Goal: Information Seeking & Learning: Learn about a topic

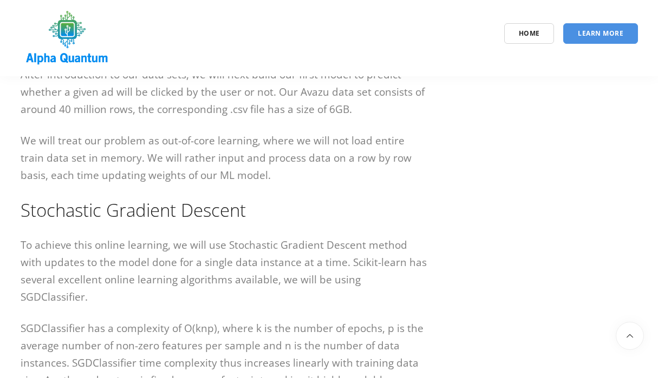
scroll to position [3911, 0]
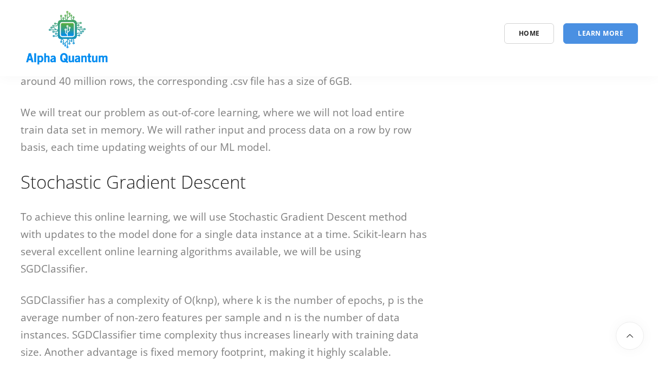
click at [168, 219] on p "To achieve this online learning, we will use Stochastic Gradient Descent method…" at bounding box center [224, 242] width 406 height 69
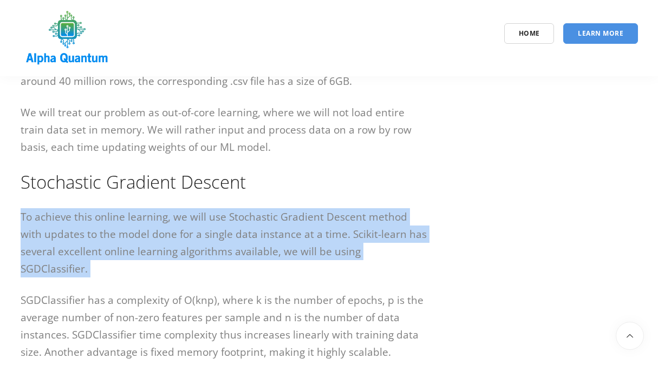
click at [153, 252] on p "To achieve this online learning, we will use Stochastic Gradient Descent method…" at bounding box center [224, 242] width 406 height 69
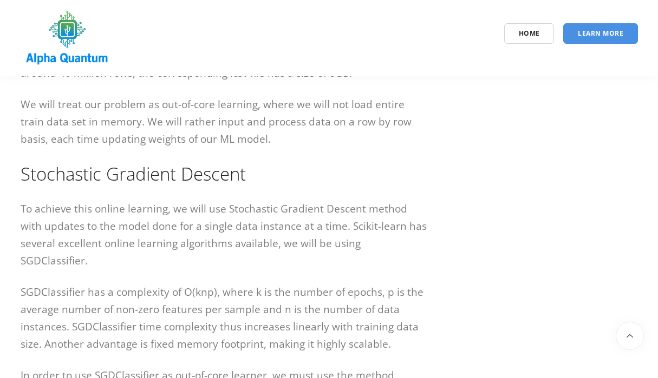
scroll to position [3924, 0]
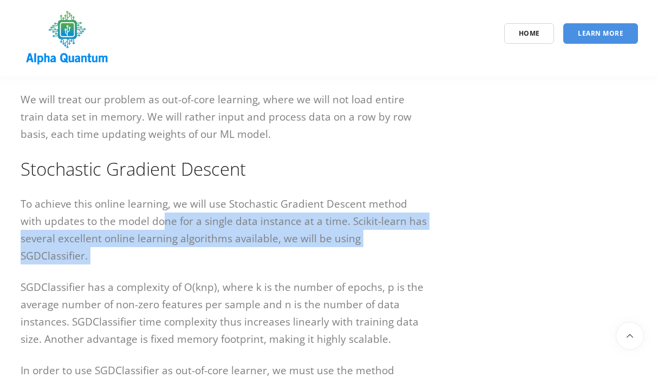
drag, startPoint x: 138, startPoint y: 219, endPoint x: 265, endPoint y: 262, distance: 133.6
click at [265, 262] on div "There are many complex and almost instantaneous ad processes that happen when w…" at bounding box center [224, 136] width 406 height 7700
click at [265, 279] on p "SGDClassifier has a complexity of O(knp), where k is the number of epochs, p is…" at bounding box center [224, 313] width 406 height 69
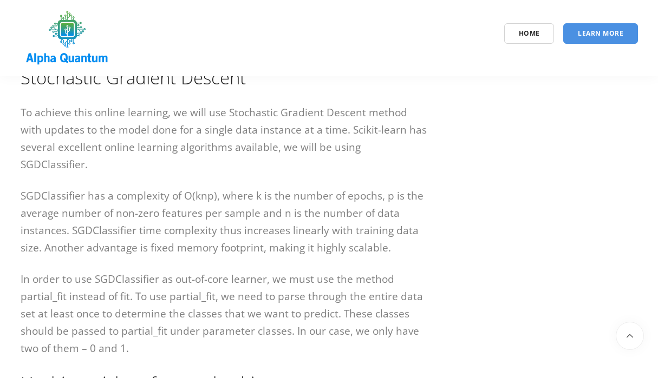
scroll to position [4016, 0]
click at [295, 187] on p "SGDClassifier has a complexity of O(knp), where k is the number of epochs, p is…" at bounding box center [224, 221] width 406 height 69
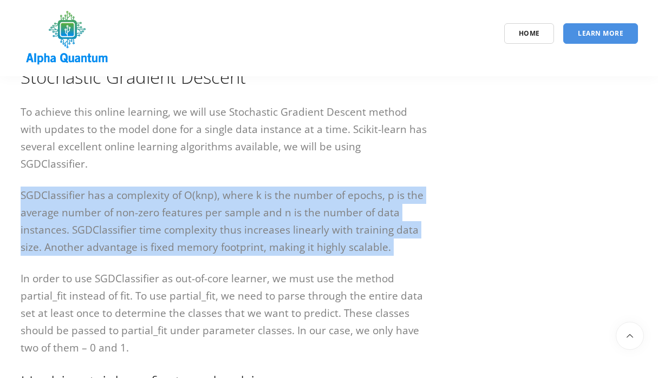
click at [295, 187] on p "SGDClassifier has a complexity of O(knp), where k is the number of epochs, p is…" at bounding box center [224, 221] width 406 height 69
click at [264, 270] on p "In order to use SGDClassifier as out-of-core learner, we must use the method pa…" at bounding box center [224, 313] width 406 height 87
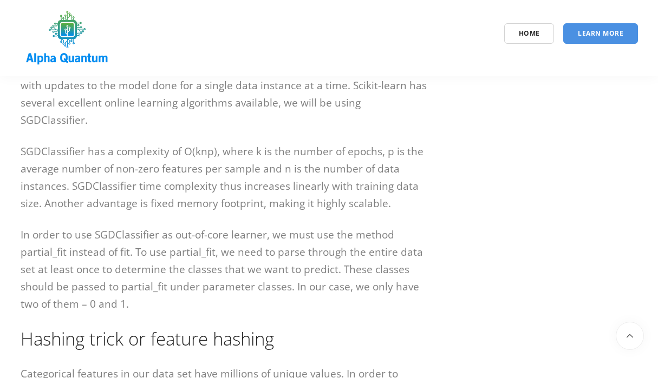
click at [264, 258] on p "In order to use SGDClassifier as out-of-core learner, we must use the method pa…" at bounding box center [224, 269] width 406 height 87
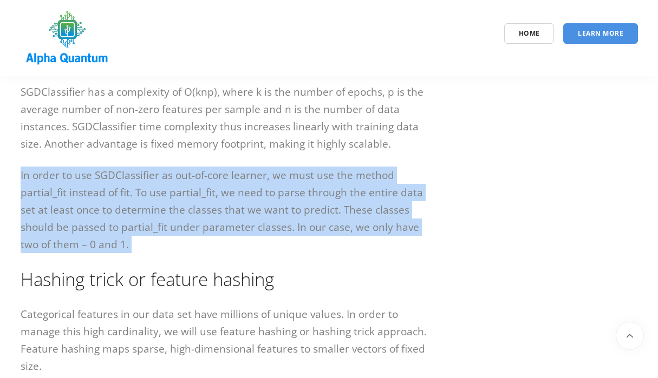
click at [264, 267] on h2 "Hashing trick or feature hashing" at bounding box center [224, 279] width 406 height 24
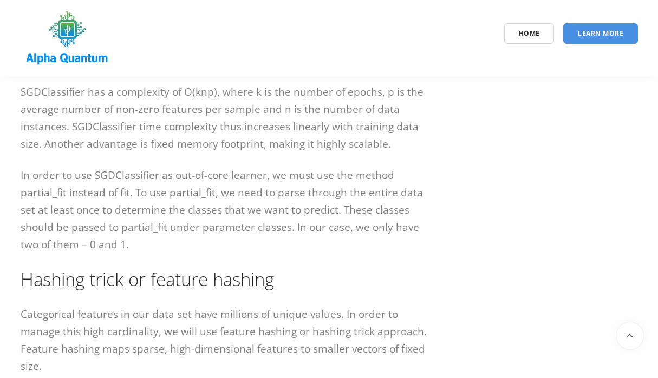
click at [264, 267] on h2 "Hashing trick or feature hashing" at bounding box center [224, 279] width 406 height 24
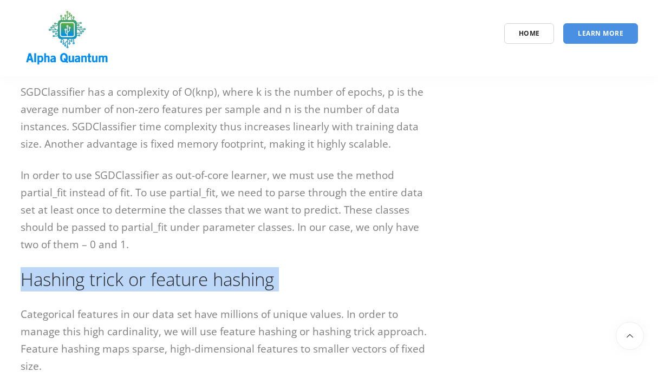
scroll to position [4194, 0]
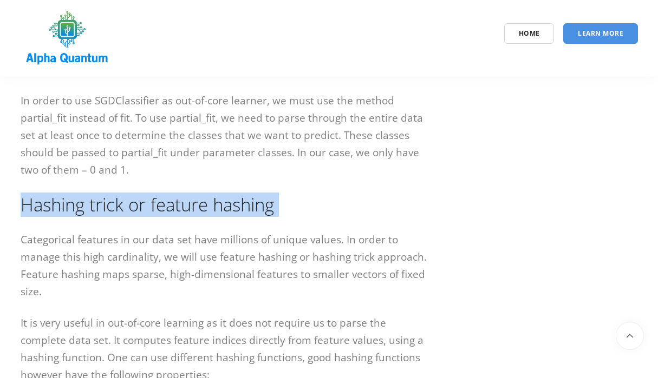
click at [264, 258] on p "Categorical features in our data set have millions of unique values. In order t…" at bounding box center [224, 265] width 406 height 69
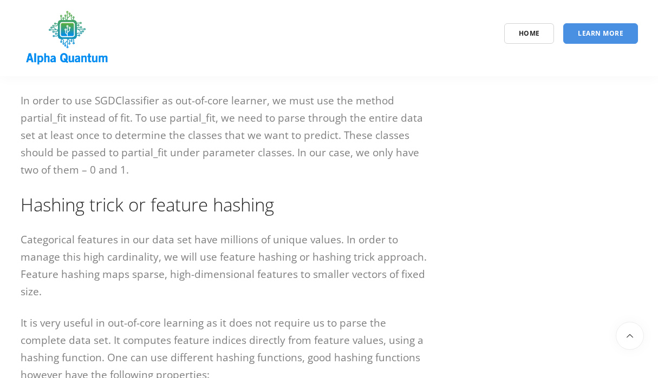
click at [264, 258] on p "Categorical features in our data set have millions of unique values. In order t…" at bounding box center [224, 265] width 406 height 69
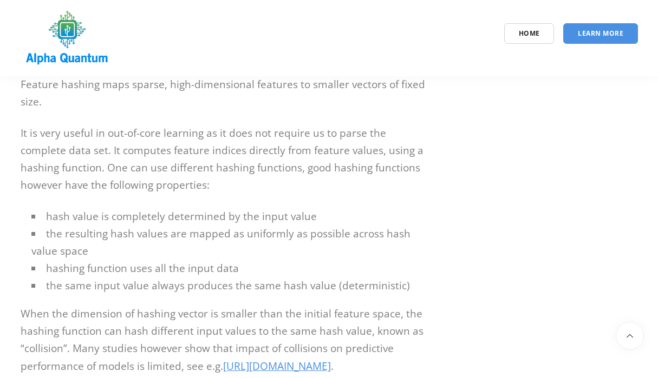
scroll to position [4418, 0]
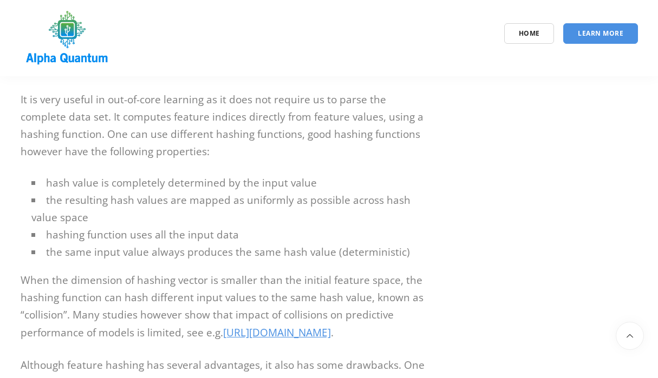
click at [208, 207] on li "the resulting hash values are mapped as uniformly as possible across hash value…" at bounding box center [228, 209] width 395 height 35
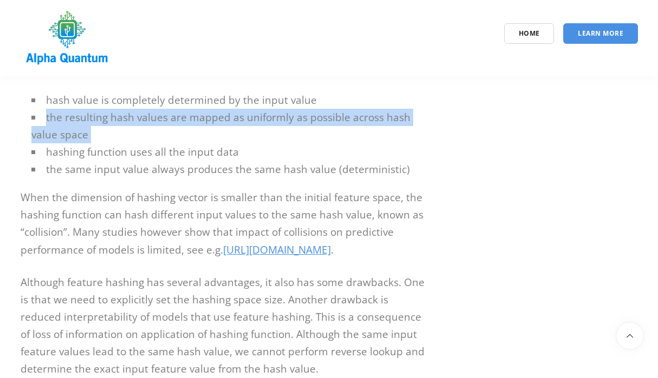
scroll to position [4499, 0]
click at [208, 207] on p "When the dimension of hashing vector is smaller than the initial feature space,…" at bounding box center [224, 225] width 406 height 71
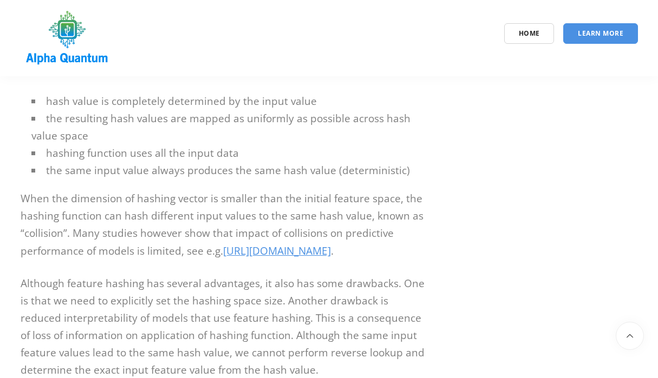
click at [208, 207] on p "When the dimension of hashing vector is smaller than the initial feature space,…" at bounding box center [224, 225] width 406 height 71
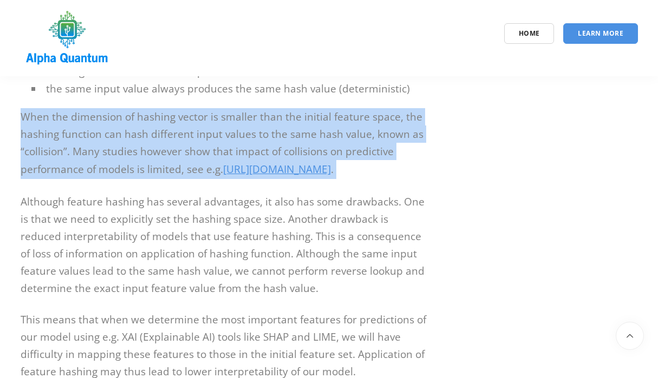
scroll to position [4585, 0]
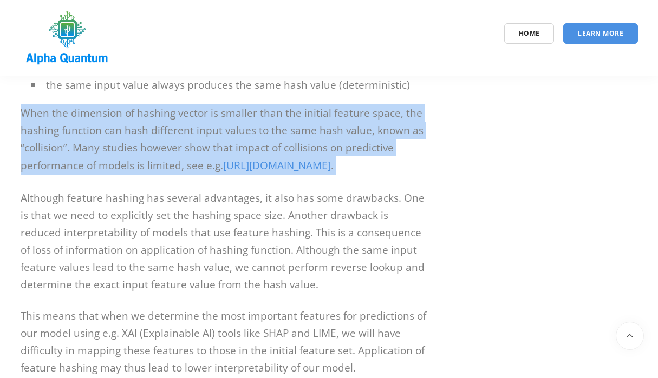
click at [206, 225] on p "Although feature hashing has several advantages, it also has some drawbacks. On…" at bounding box center [224, 242] width 406 height 104
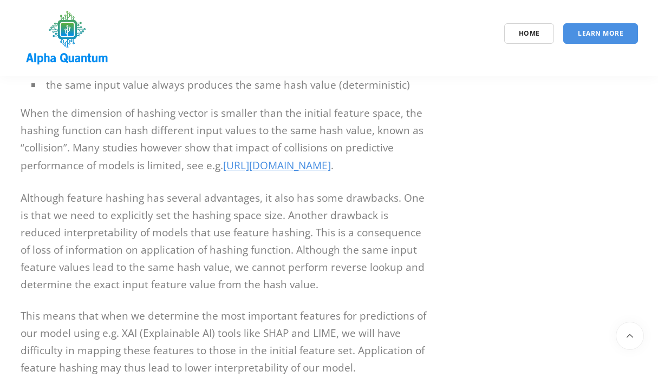
click at [206, 225] on p "Although feature hashing has several advantages, it also has some drawbacks. On…" at bounding box center [224, 242] width 406 height 104
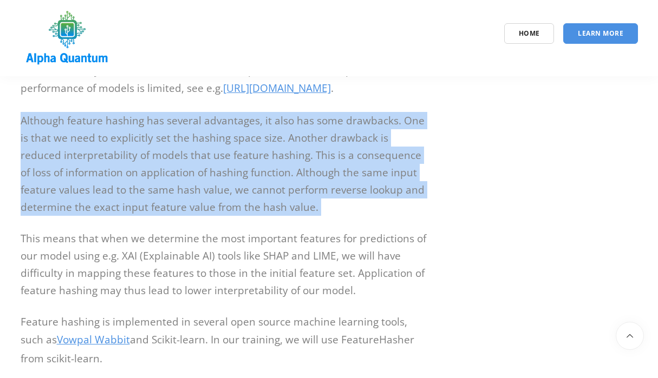
scroll to position [4661, 0]
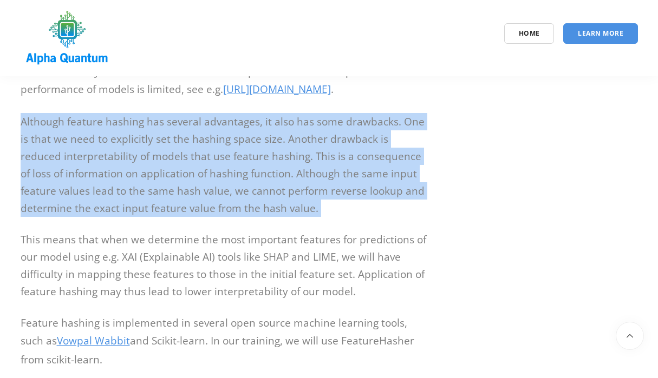
click at [206, 231] on p "This means that when we determine the most important features for predictions o…" at bounding box center [224, 265] width 406 height 69
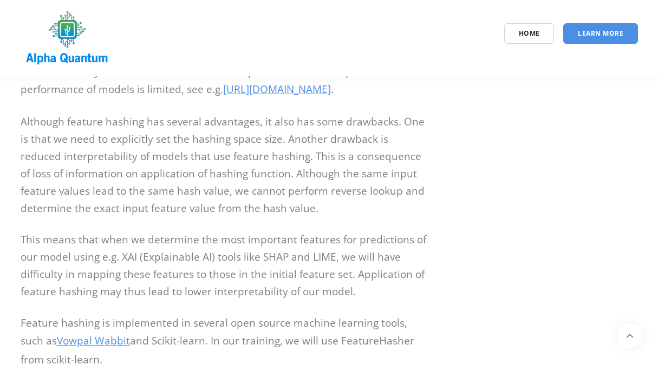
click at [206, 231] on p "This means that when we determine the most important features for predictions o…" at bounding box center [224, 265] width 406 height 69
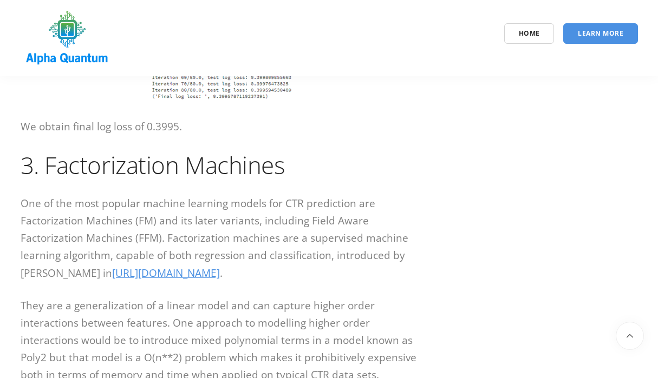
scroll to position [6493, 0]
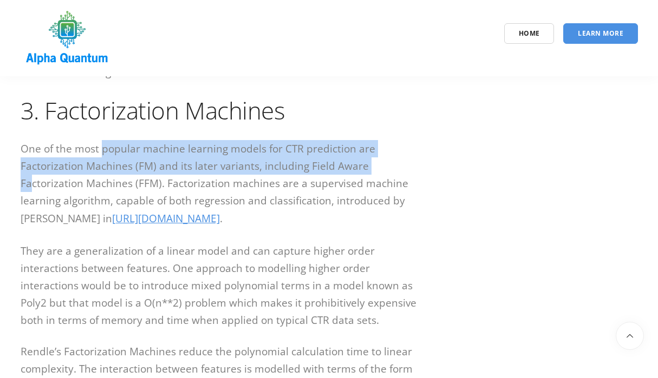
drag, startPoint x: 107, startPoint y: 161, endPoint x: 373, endPoint y: 178, distance: 265.8
click at [373, 178] on p "One of the most popular machine learning models for CTR prediction are Factoriz…" at bounding box center [224, 184] width 406 height 88
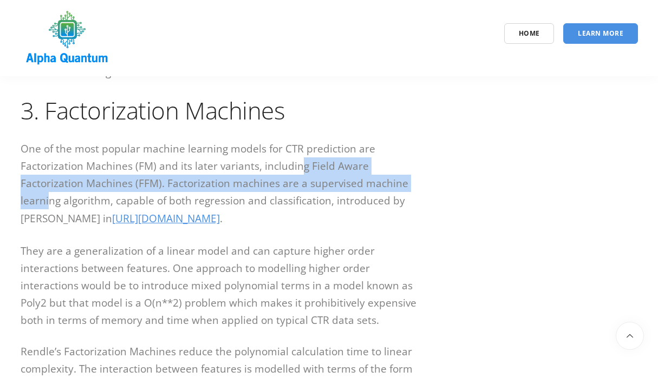
drag, startPoint x: 298, startPoint y: 177, endPoint x: 368, endPoint y: 192, distance: 71.4
click at [368, 192] on p "One of the most popular machine learning models for CTR prediction are Factoriz…" at bounding box center [224, 184] width 406 height 88
click at [367, 192] on p "One of the most popular machine learning models for CTR prediction are Factoriz…" at bounding box center [224, 184] width 406 height 88
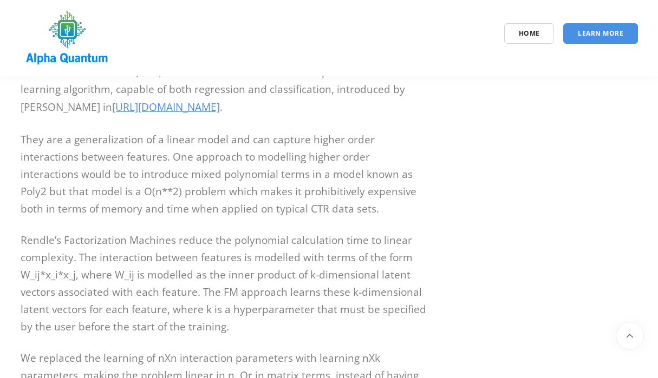
scroll to position [6605, 0]
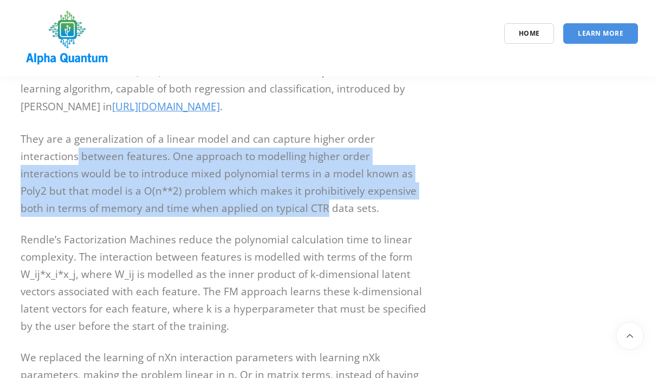
drag, startPoint x: 84, startPoint y: 169, endPoint x: 241, endPoint y: 221, distance: 165.1
click at [241, 217] on p "They are a generalization of a linear model and can capture higher order intera…" at bounding box center [224, 173] width 406 height 87
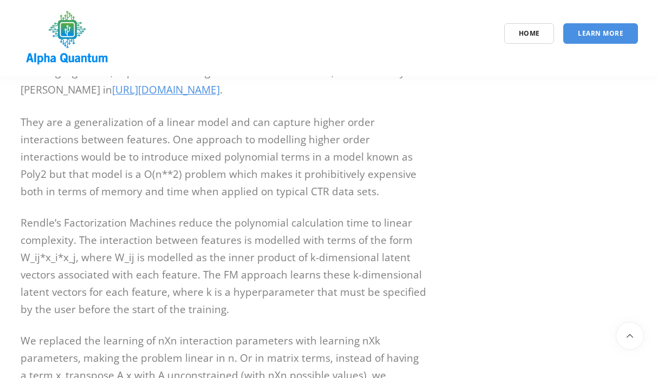
scroll to position [6622, 0]
drag, startPoint x: 62, startPoint y: 227, endPoint x: 263, endPoint y: 236, distance: 201.0
click at [263, 236] on p "Rendle’s Factorization Machines reduce the polynomial calculation time to linea…" at bounding box center [224, 266] width 406 height 104
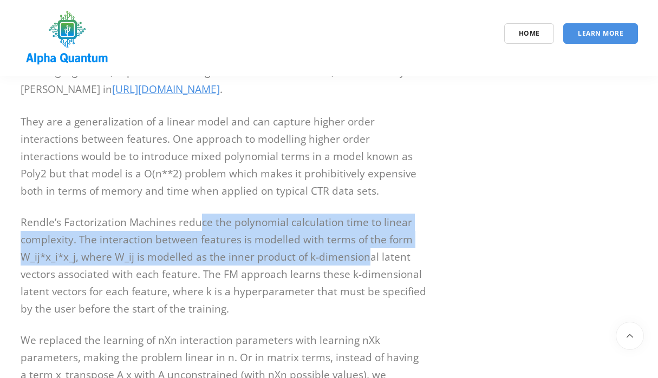
drag, startPoint x: 199, startPoint y: 227, endPoint x: 365, endPoint y: 266, distance: 170.7
click at [365, 266] on p "Rendle’s Factorization Machines reduce the polynomial calculation time to linea…" at bounding box center [224, 266] width 406 height 104
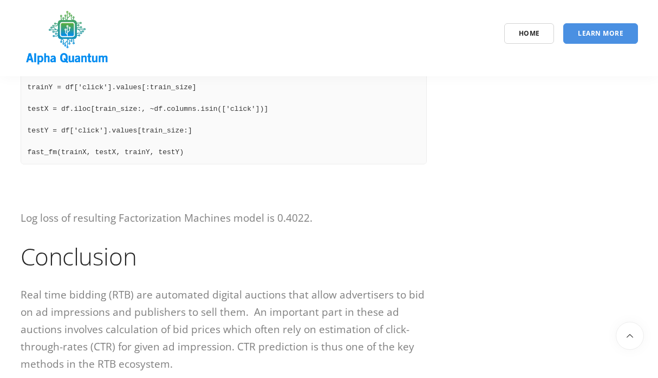
scroll to position [7421, 0]
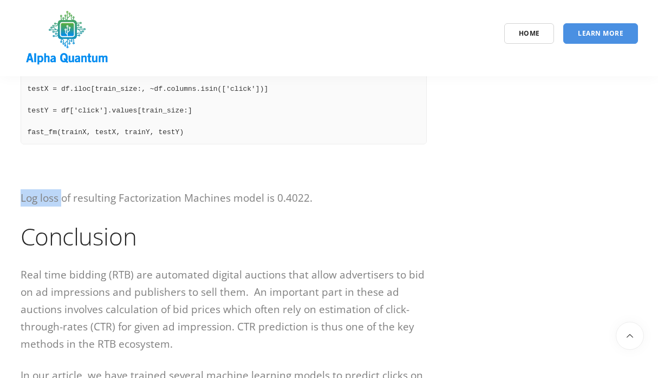
drag, startPoint x: 63, startPoint y: 206, endPoint x: 19, endPoint y: 205, distance: 43.9
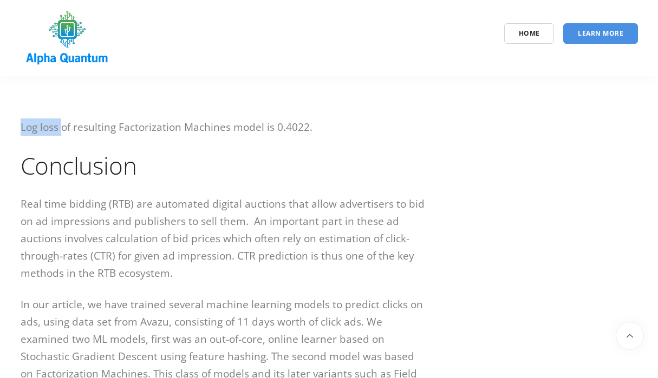
scroll to position [7504, 0]
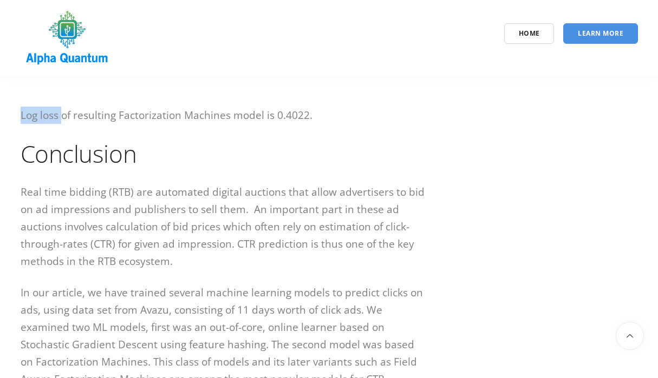
copy p "Log loss"
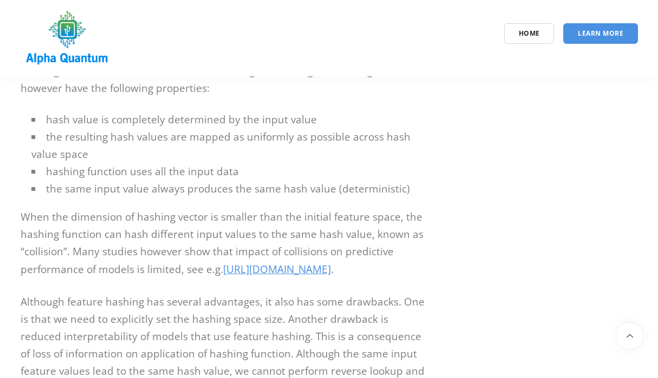
scroll to position [4467, 0]
